Goal: Task Accomplishment & Management: Complete application form

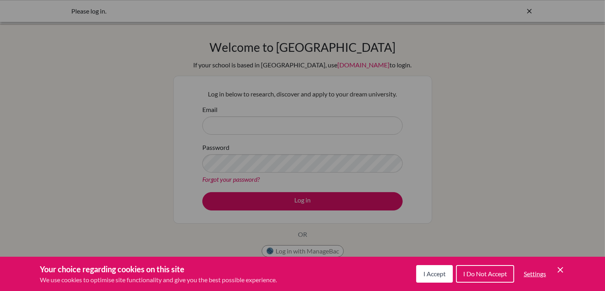
click at [436, 276] on span "I Accept" at bounding box center [434, 274] width 22 height 8
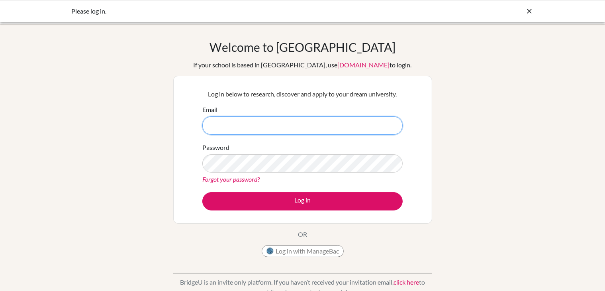
click at [271, 123] on input "Email" at bounding box center [302, 125] width 200 height 18
type input "[EMAIL_ADDRESS][DOMAIN_NAME]"
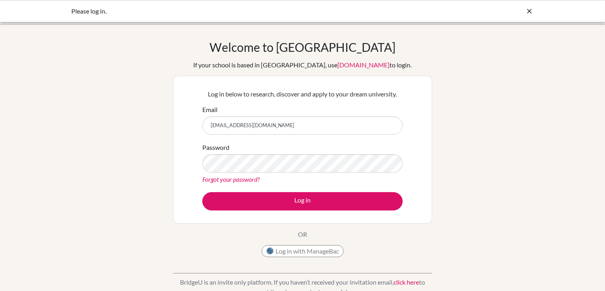
click at [276, 144] on div "Password Forgot your password?" at bounding box center [302, 163] width 200 height 41
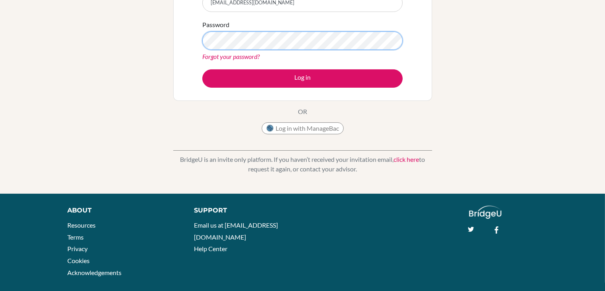
scroll to position [83, 0]
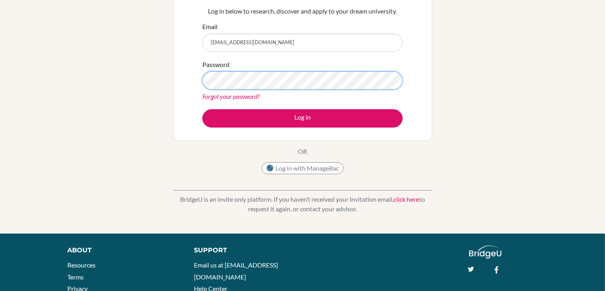
click at [202, 109] on button "Log in" at bounding box center [302, 118] width 200 height 18
